Goal: Check status: Check status

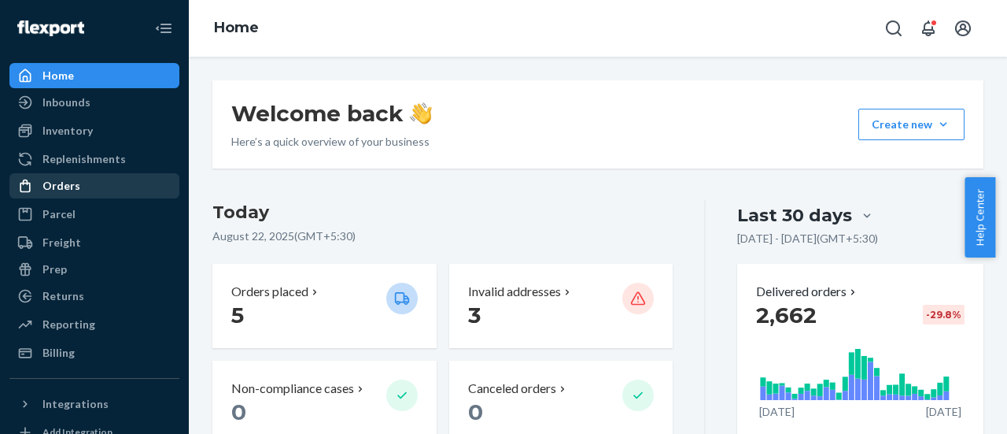
click at [96, 182] on div "Orders" at bounding box center [94, 186] width 167 height 22
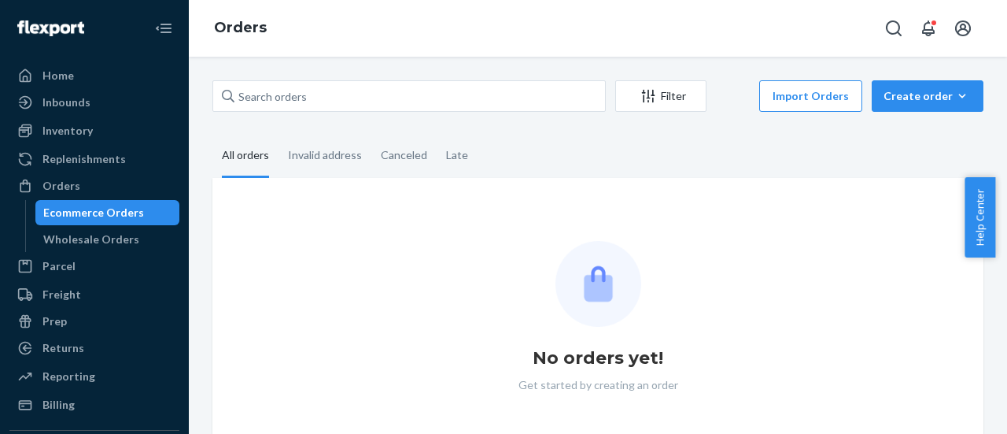
drag, startPoint x: 98, startPoint y: 220, endPoint x: 211, endPoint y: 166, distance: 124.6
click at [99, 220] on div "Ecommerce Orders" at bounding box center [93, 213] width 101 height 16
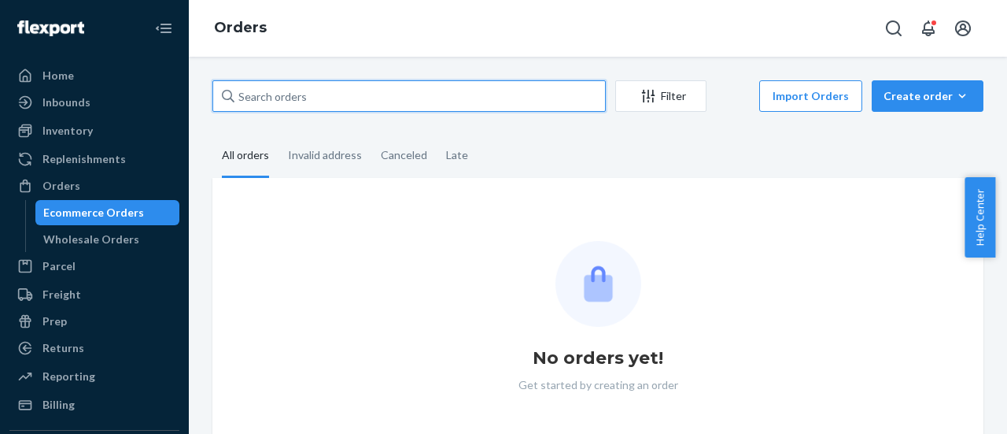
click at [274, 89] on input "text" at bounding box center [408, 95] width 393 height 31
paste input "3347295"
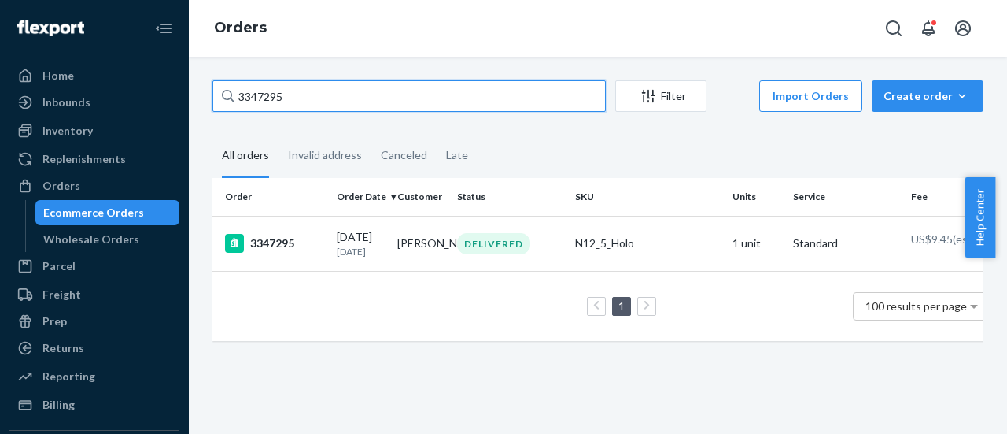
click at [402, 89] on input "3347295" at bounding box center [408, 95] width 393 height 31
paste input "[PERSON_NAME]"
type input "[PERSON_NAME]"
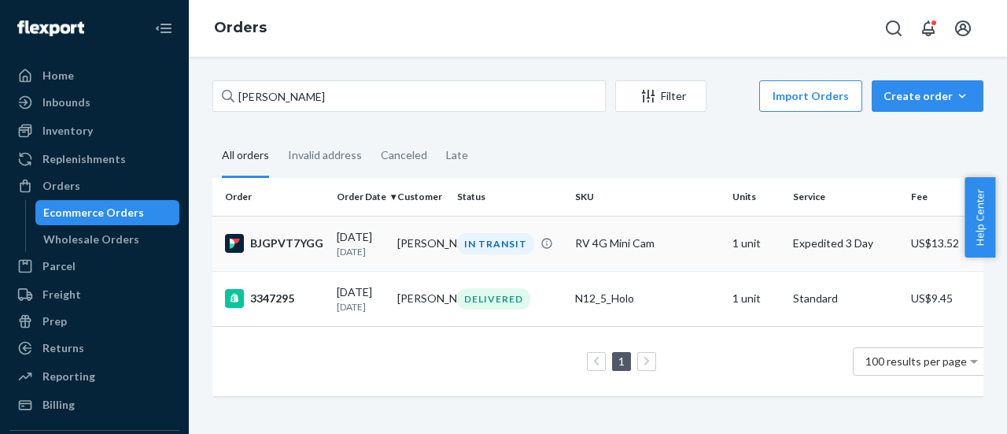
click at [296, 245] on div "BJGPVT7YGG" at bounding box center [274, 243] width 99 height 19
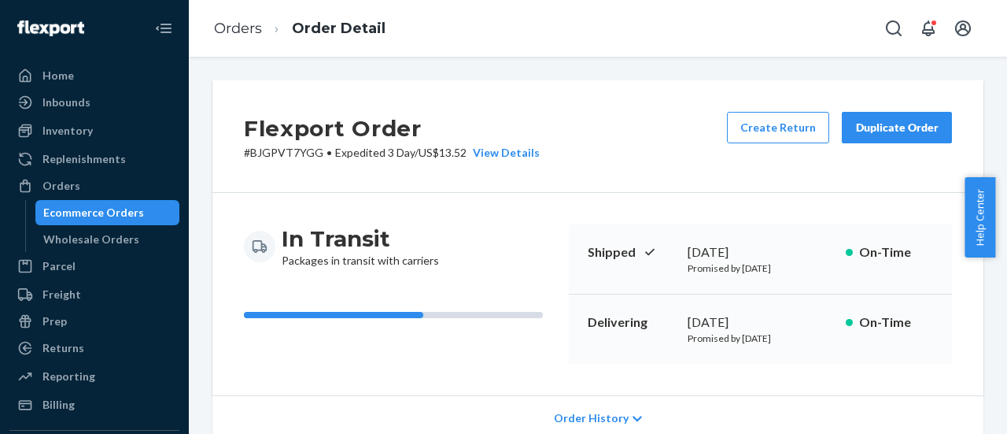
drag, startPoint x: 681, startPoint y: 322, endPoint x: 776, endPoint y: 319, distance: 94.5
click at [776, 319] on div "[DATE]" at bounding box center [761, 322] width 146 height 18
copy div "[DATE]"
